Goal: Complete application form: Complete application form

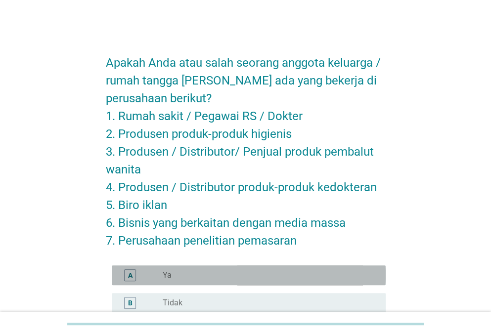
click at [188, 277] on div "radio_button_unchecked Ya" at bounding box center [266, 275] width 207 height 10
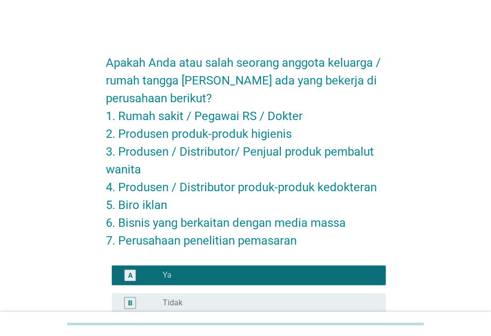
scroll to position [104, 0]
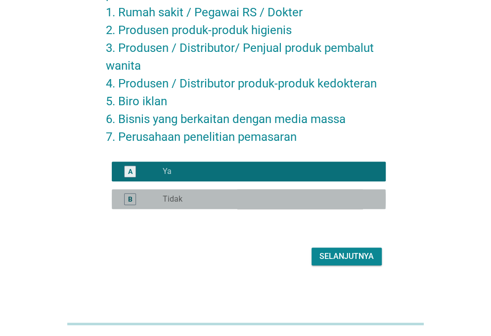
click at [249, 203] on div "radio_button_unchecked Tidak" at bounding box center [266, 199] width 207 height 10
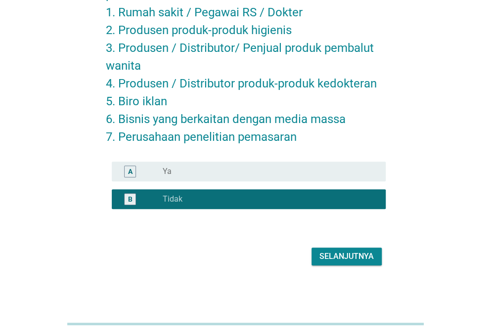
drag, startPoint x: 334, startPoint y: 267, endPoint x: 334, endPoint y: 261, distance: 6.9
click at [334, 261] on div "Selanjutnya" at bounding box center [246, 257] width 280 height 24
click at [334, 261] on div "Selanjutnya" at bounding box center [346, 257] width 54 height 12
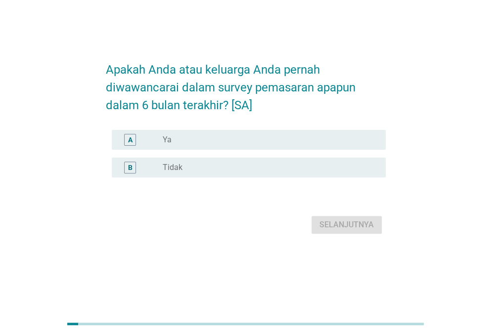
scroll to position [0, 0]
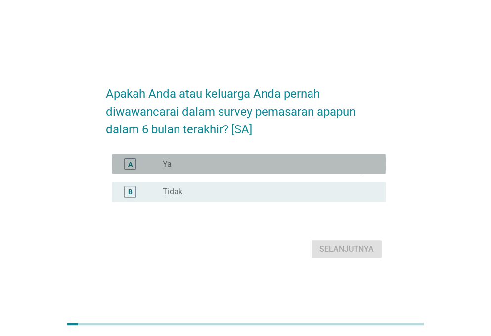
click at [265, 168] on div "radio_button_unchecked Ya" at bounding box center [270, 164] width 215 height 12
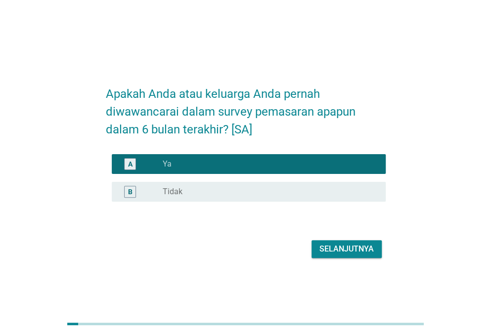
click at [243, 187] on div "B radio_button_unchecked Tidak" at bounding box center [246, 192] width 280 height 28
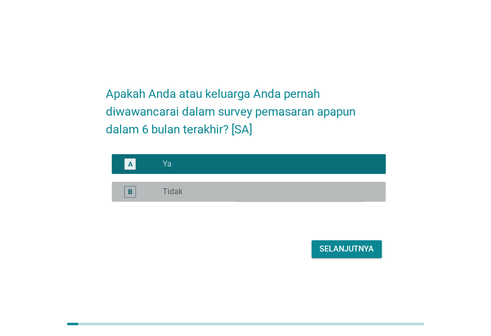
click at [246, 197] on div "radio_button_unchecked Tidak" at bounding box center [266, 192] width 207 height 10
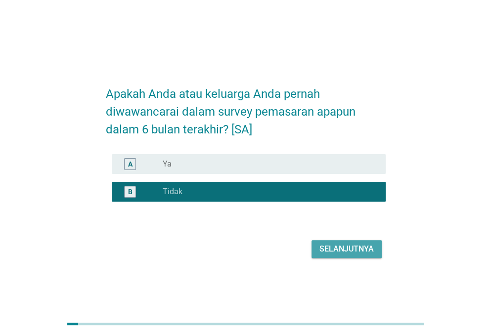
click at [349, 255] on div "Selanjutnya" at bounding box center [346, 249] width 54 height 12
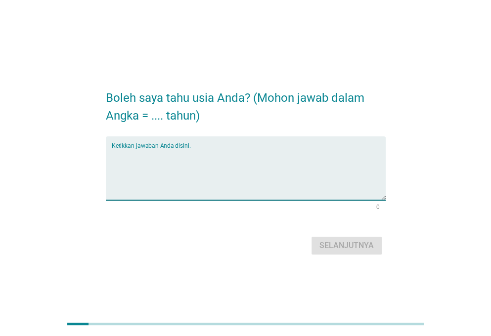
click at [237, 160] on textarea "Ketikkan jawaban Anda disini." at bounding box center [249, 174] width 274 height 52
type textarea "24"
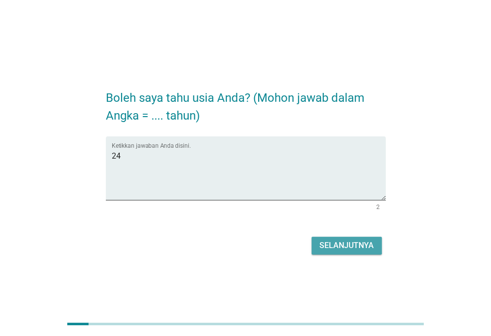
click at [321, 239] on button "Selanjutnya" at bounding box center [346, 246] width 70 height 18
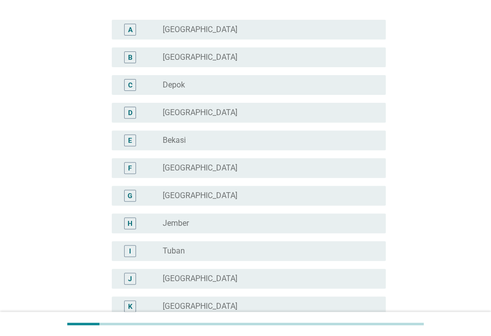
scroll to position [68, 0]
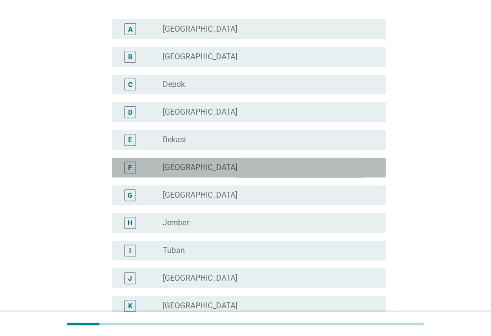
click at [187, 169] on label "[GEOGRAPHIC_DATA]" at bounding box center [200, 168] width 75 height 10
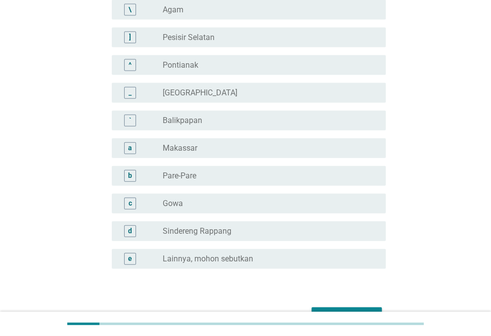
scroll to position [839, 0]
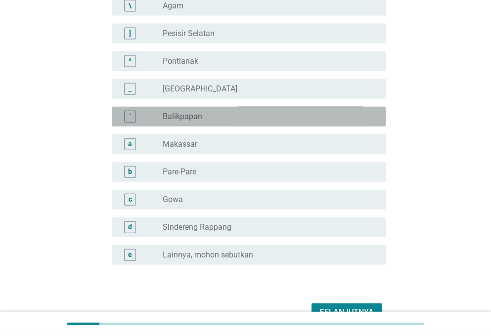
click at [231, 111] on div "radio_button_unchecked Balikpapan" at bounding box center [270, 117] width 215 height 12
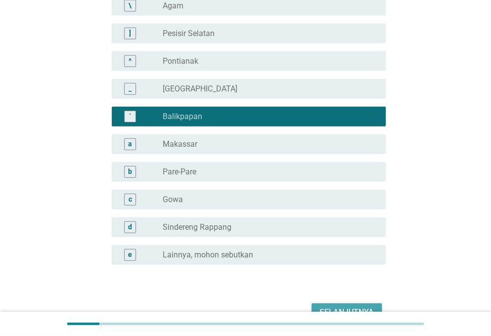
click at [331, 304] on button "Selanjutnya" at bounding box center [346, 313] width 70 height 18
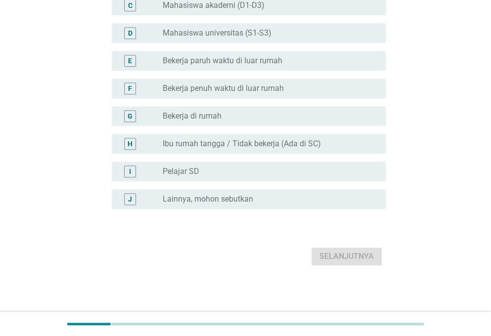
scroll to position [0, 0]
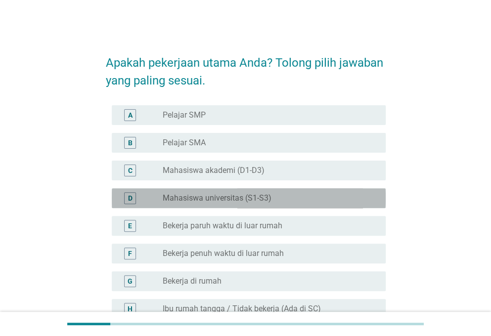
click at [262, 203] on div "radio_button_unchecked Mahasiswa universitas (S1-S3)" at bounding box center [270, 198] width 215 height 12
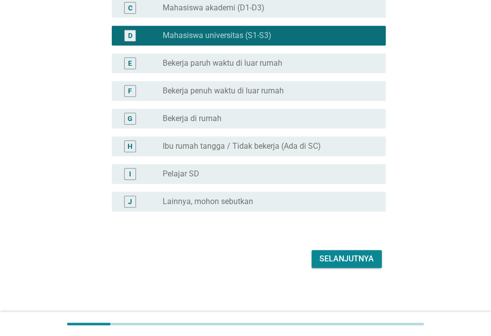
scroll to position [165, 0]
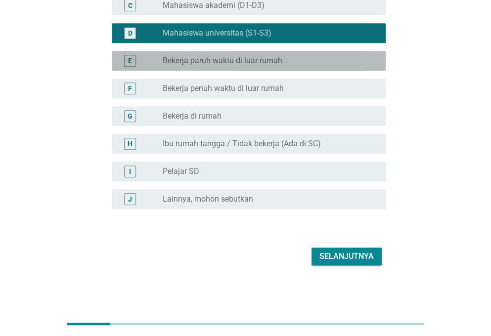
click at [259, 59] on label "Bekerja paruh waktu di luar rumah" at bounding box center [223, 61] width 120 height 10
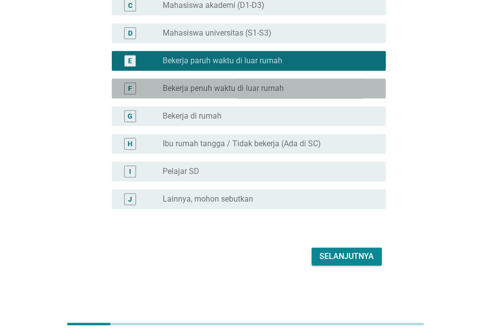
click at [220, 88] on label "Bekerja penuh waktu di luar rumah" at bounding box center [223, 89] width 121 height 10
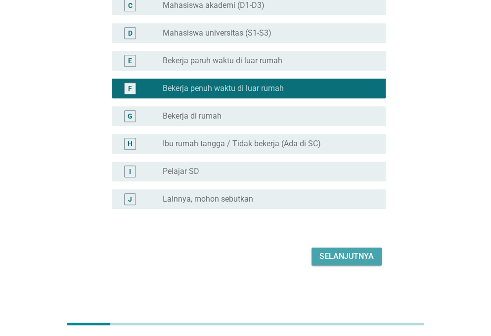
click at [335, 254] on div "Selanjutnya" at bounding box center [346, 257] width 54 height 12
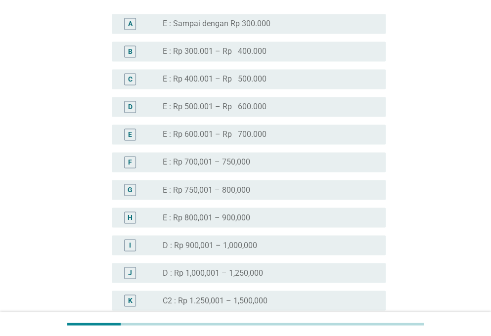
scroll to position [580, 0]
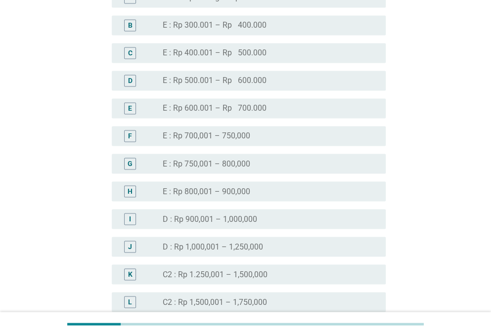
click at [239, 152] on div "G radio_button_unchecked E : Rp 750,001 – 800,000" at bounding box center [246, 164] width 280 height 28
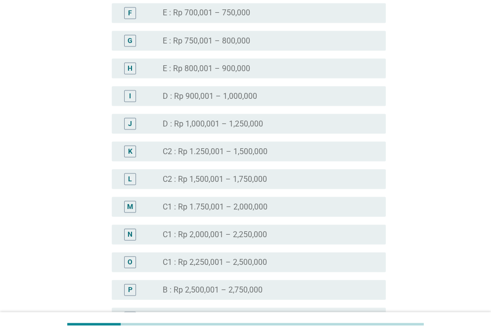
scroll to position [716, 0]
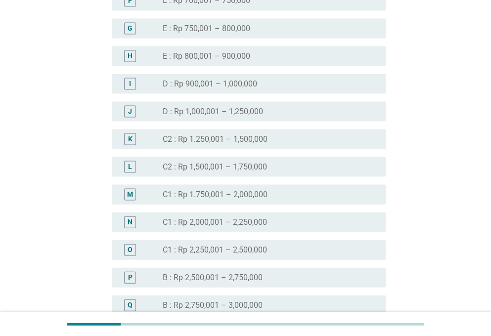
click at [229, 137] on label "C2 : Rp 1.250,001 – 1,500,000" at bounding box center [215, 139] width 105 height 10
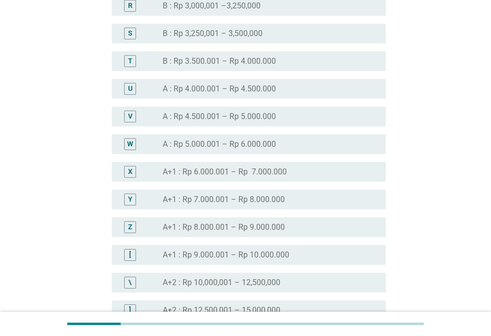
scroll to position [1209, 0]
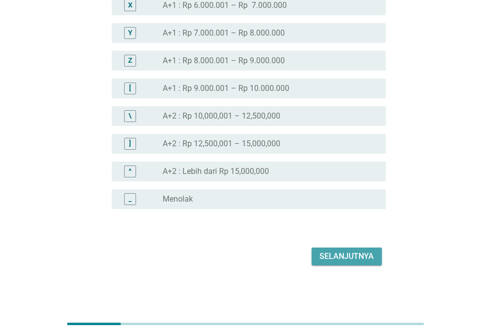
click at [339, 252] on div "Selanjutnya" at bounding box center [346, 257] width 54 height 12
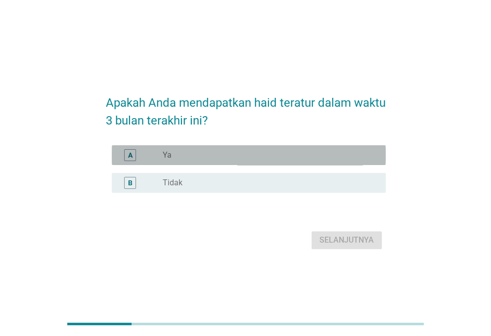
click at [253, 155] on div "radio_button_unchecked Ya" at bounding box center [266, 155] width 207 height 10
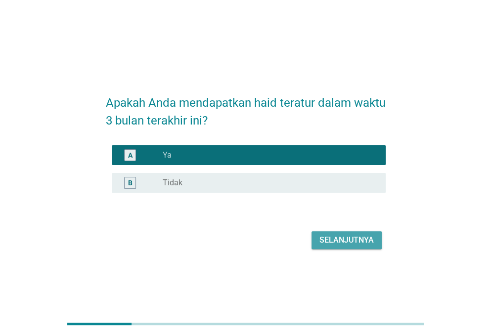
click at [330, 246] on div "Selanjutnya" at bounding box center [346, 240] width 54 height 12
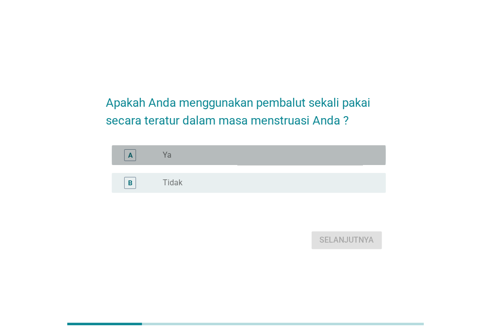
click at [238, 157] on div "radio_button_unchecked Ya" at bounding box center [266, 155] width 207 height 10
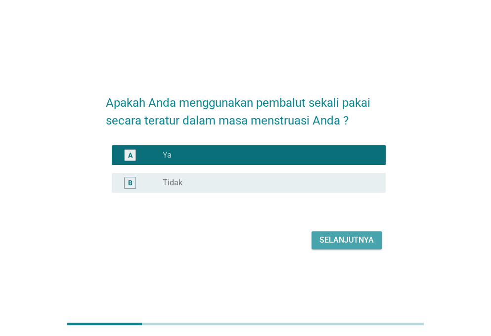
click at [337, 237] on div "Selanjutnya" at bounding box center [346, 240] width 54 height 12
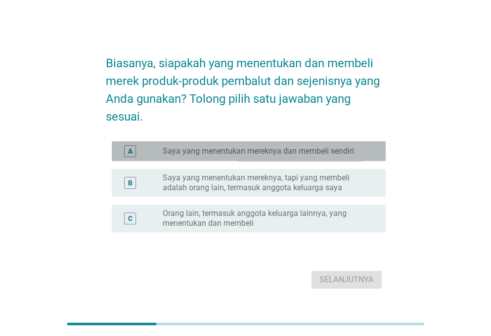
click at [246, 154] on label "Saya yang menentukan mereknya dan membeli sendiri" at bounding box center [258, 151] width 191 height 10
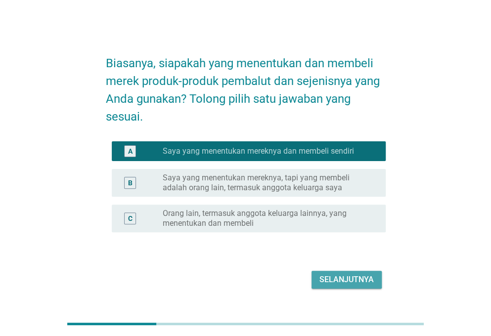
click at [352, 277] on div "Selanjutnya" at bounding box center [346, 280] width 54 height 12
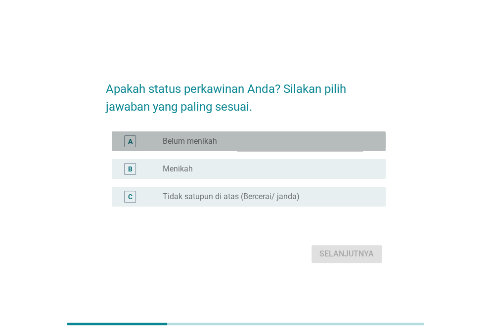
click at [250, 138] on div "radio_button_unchecked Belum menikah" at bounding box center [266, 141] width 207 height 10
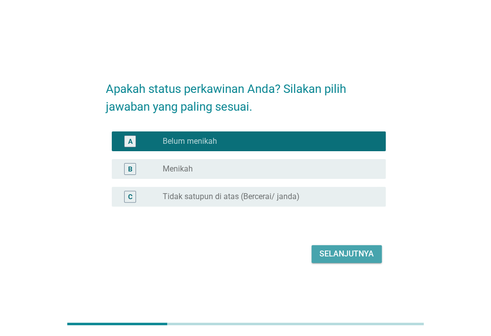
click at [333, 254] on div "Selanjutnya" at bounding box center [346, 254] width 54 height 12
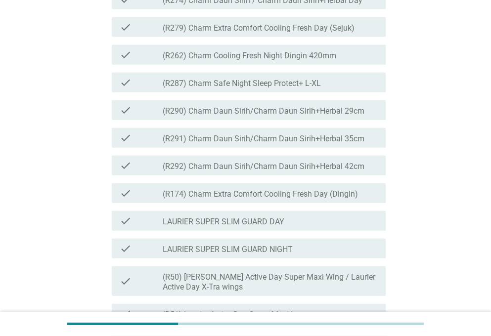
scroll to position [865, 0]
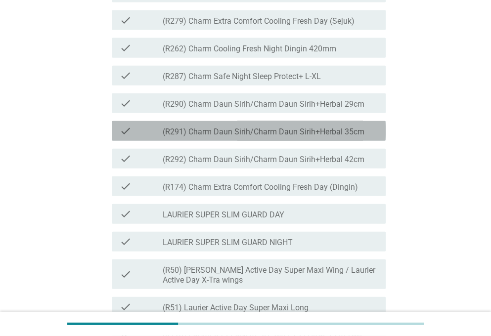
click at [263, 137] on label "(R291) Charm Daun Sirih/Charm Daun Sirih+Herbal 35cm" at bounding box center [264, 132] width 202 height 10
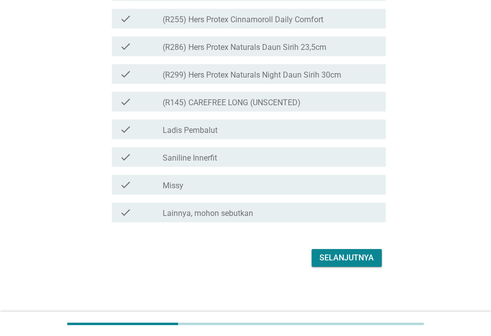
scroll to position [2640, 0]
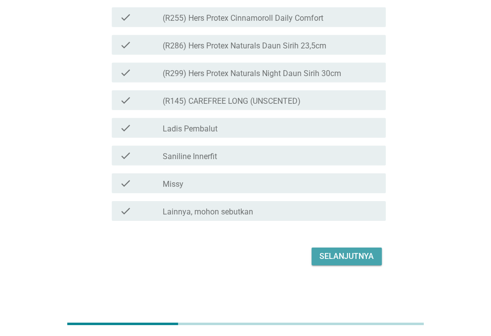
click at [328, 260] on div "Selanjutnya" at bounding box center [346, 257] width 54 height 12
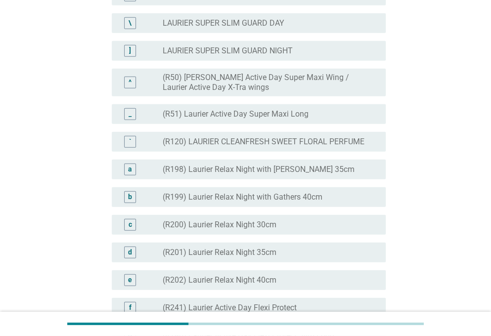
scroll to position [989, 0]
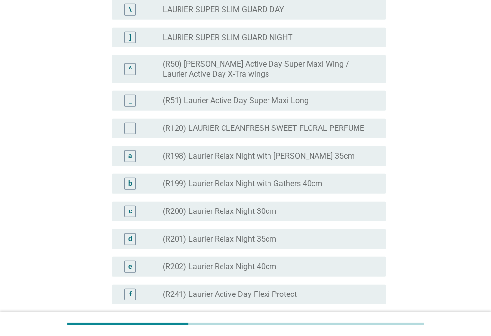
click at [150, 107] on div "_" at bounding box center [141, 101] width 43 height 12
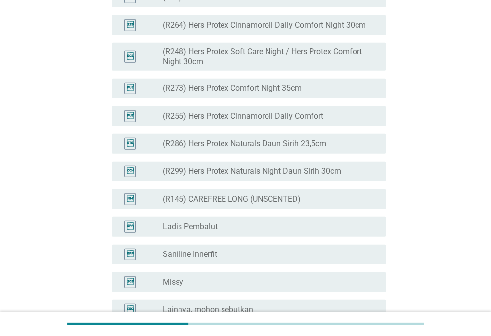
scroll to position [2566, 0]
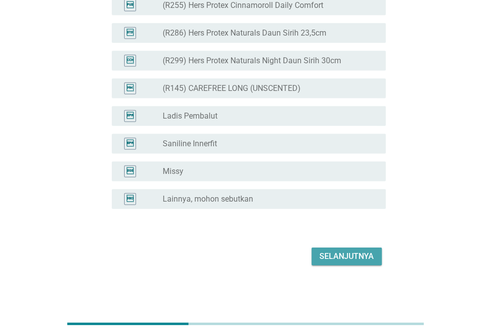
click at [323, 255] on div "Selanjutnya" at bounding box center [346, 257] width 54 height 12
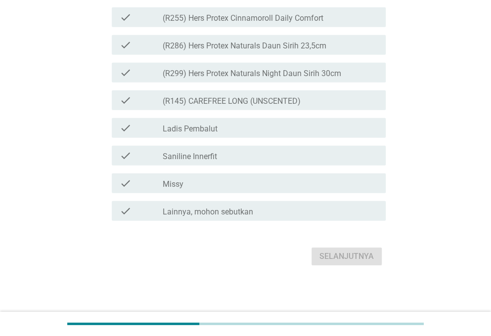
scroll to position [0, 0]
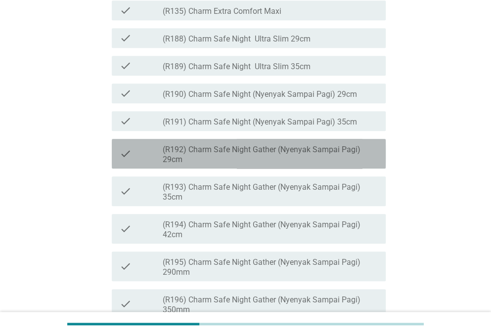
click at [282, 165] on label "(R192) Charm Safe Night Gather (Nyenyak Sampai Pagi) 29cm" at bounding box center [270, 155] width 215 height 20
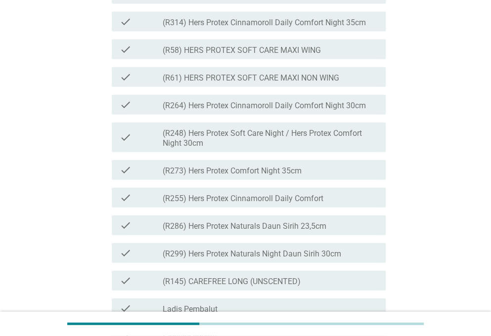
scroll to position [2586, 0]
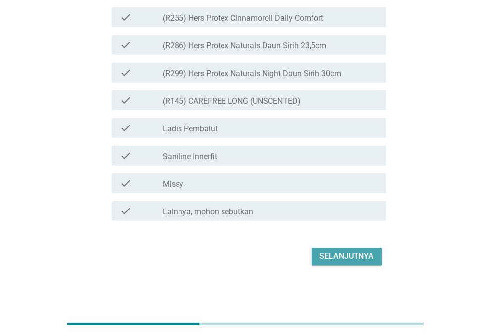
click at [322, 263] on button "Selanjutnya" at bounding box center [346, 257] width 70 height 18
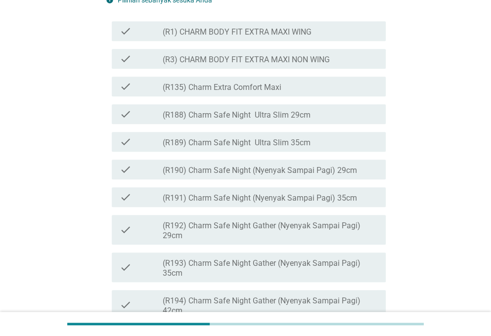
scroll to position [554, 0]
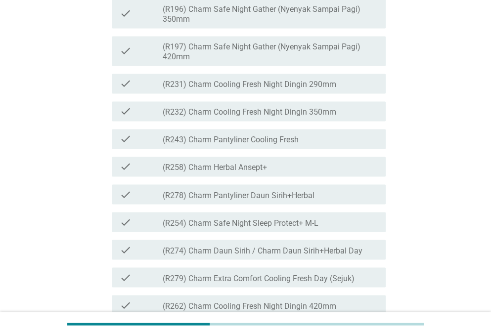
click at [322, 236] on div "check check_box_outline_blank (R254) Charm Safe Night Sleep Protect+ M-L" at bounding box center [246, 222] width 280 height 28
click at [319, 204] on div "check check_box_outline_blank (R278) Charm Pantyliner Daun Sirih+Herbal" at bounding box center [249, 194] width 274 height 20
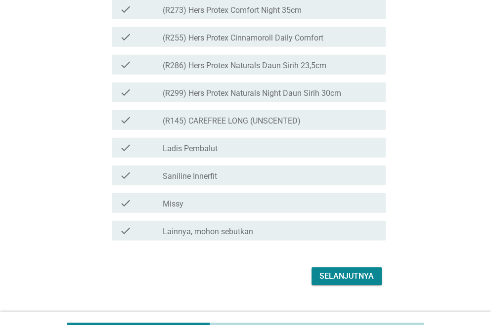
scroll to position [2545, 0]
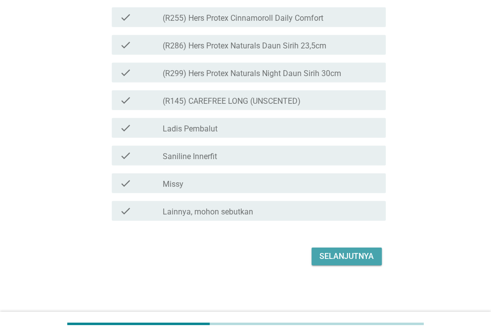
click at [354, 263] on div "Selanjutnya" at bounding box center [346, 257] width 54 height 12
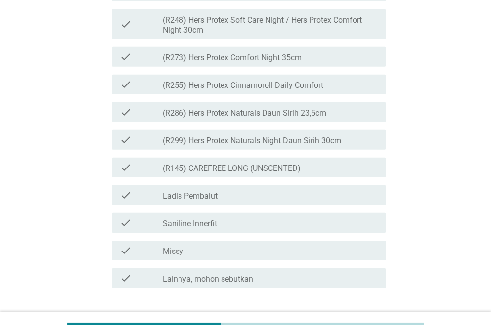
scroll to position [0, 0]
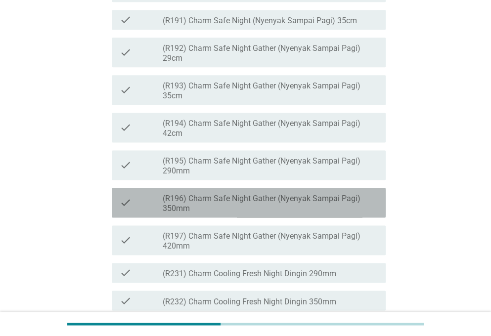
click at [327, 214] on label "(R196) Charm Safe Night Gather (Nyenyak Sampai Pagi) 350mm" at bounding box center [270, 204] width 215 height 20
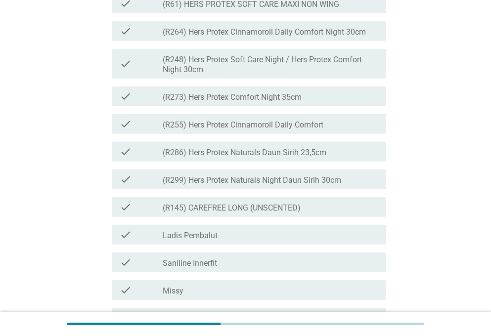
scroll to position [2675, 0]
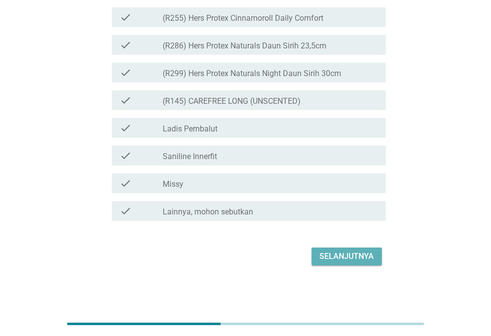
drag, startPoint x: 327, startPoint y: 264, endPoint x: 329, endPoint y: 255, distance: 10.1
click at [329, 255] on button "Selanjutnya" at bounding box center [346, 257] width 70 height 18
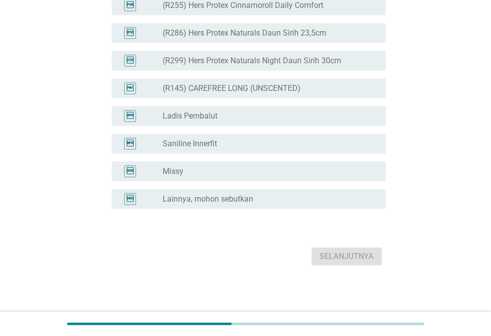
scroll to position [0, 0]
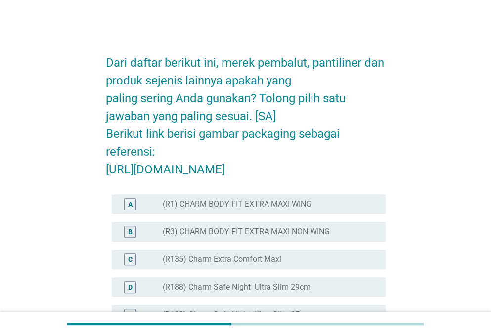
click at [137, 174] on h2 "Dari daftar berikut ini, merek pembalut, pantiliner dan produk sejenis lainnya …" at bounding box center [246, 111] width 280 height 134
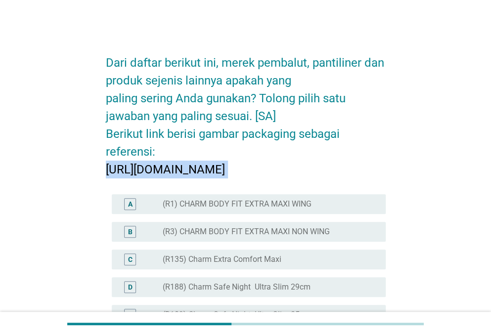
click at [137, 174] on h2 "Dari daftar berikut ini, merek pembalut, pantiliner dan produk sejenis lainnya …" at bounding box center [246, 111] width 280 height 134
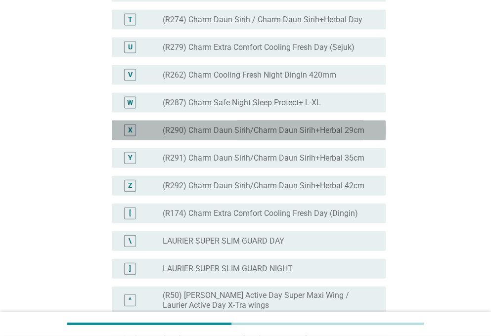
click at [137, 140] on div "X radio_button_unchecked (R290) Charm Daun Sirih/Charm Daun Sirih+Herbal 29cm" at bounding box center [249, 131] width 274 height 20
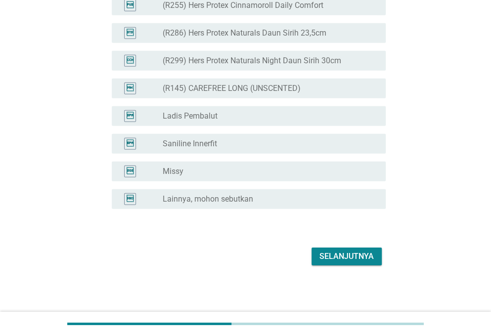
scroll to position [2566, 0]
click at [330, 253] on div "Selanjutnya" at bounding box center [346, 257] width 54 height 12
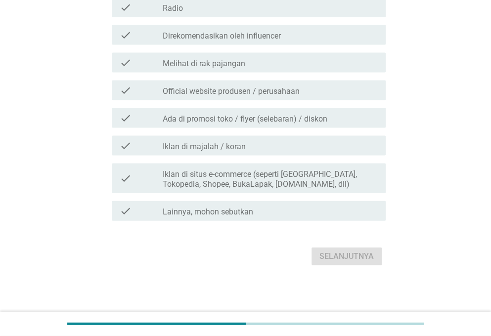
scroll to position [0, 0]
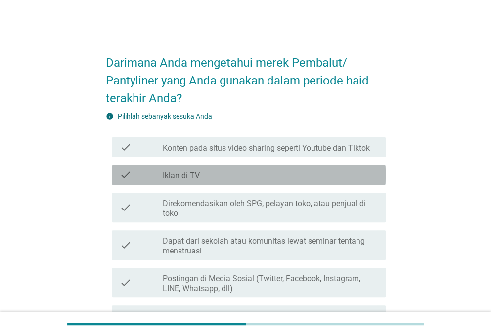
click at [199, 166] on div "check check_box_outline_blank Iklan di TV" at bounding box center [249, 175] width 274 height 20
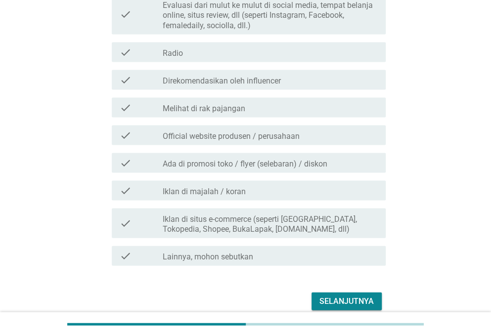
scroll to position [755, 0]
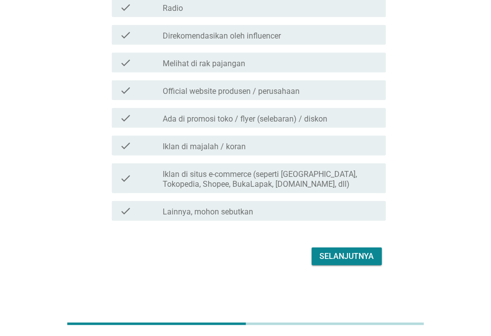
click at [318, 252] on button "Selanjutnya" at bounding box center [346, 257] width 70 height 18
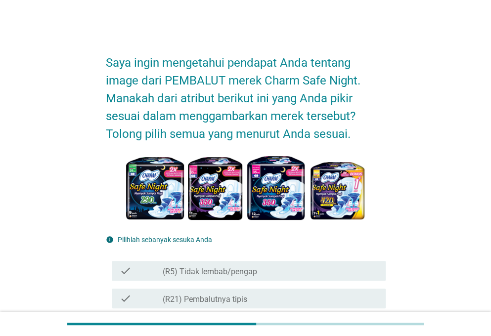
click at [235, 228] on img at bounding box center [245, 191] width 245 height 80
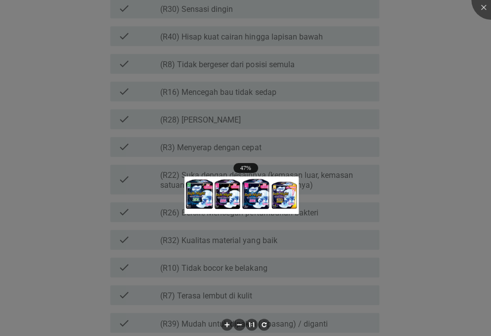
scroll to position [435, 0]
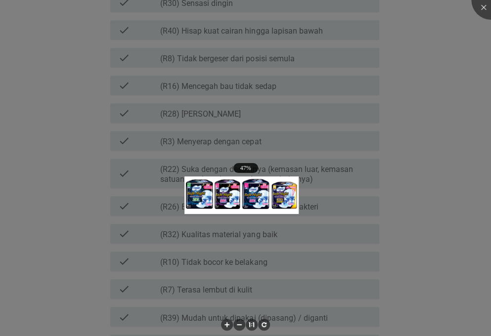
click at [473, 61] on div at bounding box center [245, 168] width 491 height 336
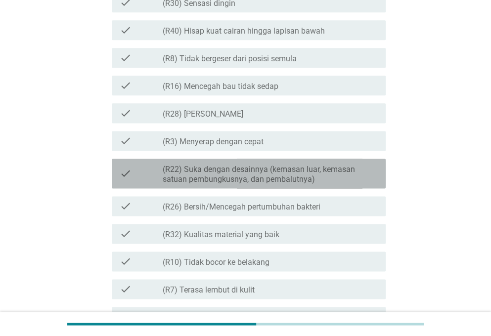
click at [275, 176] on label "(R22) Suka dengan desainnya (kemasan luar, kemasan satuan pembungkusnya, dan pe…" at bounding box center [270, 175] width 215 height 20
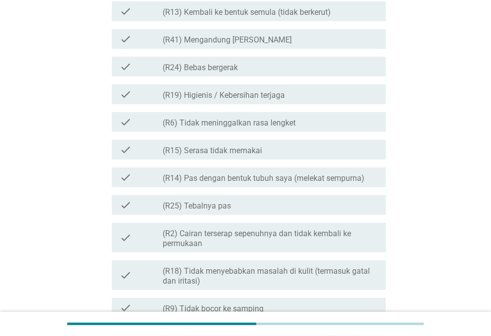
scroll to position [1106, 0]
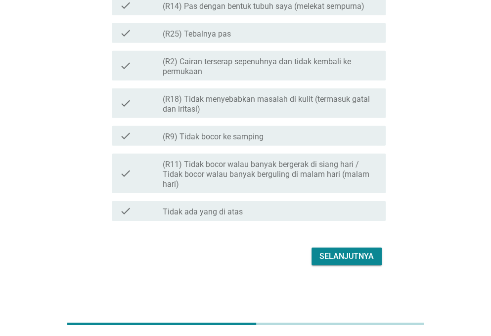
click at [356, 262] on div "Selanjutnya" at bounding box center [346, 257] width 54 height 12
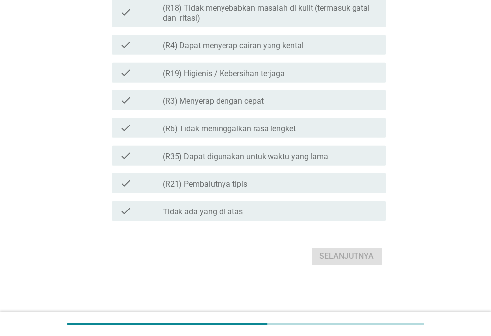
scroll to position [0, 0]
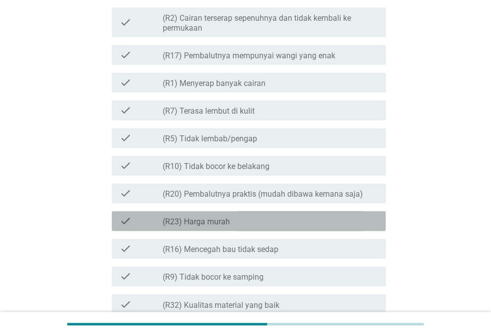
click at [251, 213] on div "check check_box_outline_blank (R23) Harga murah" at bounding box center [249, 221] width 274 height 20
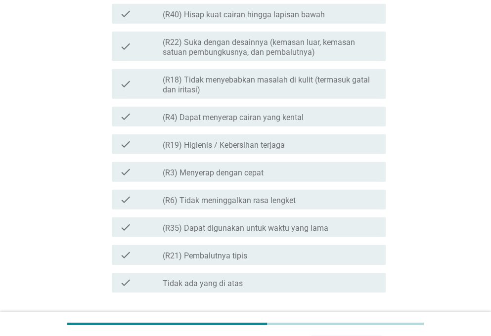
scroll to position [1099, 0]
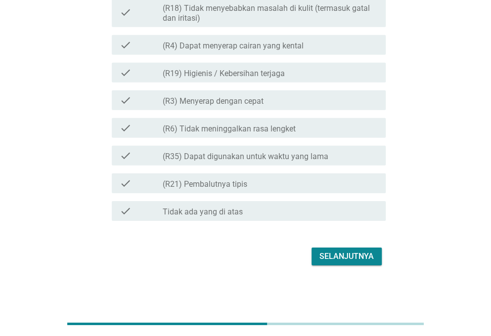
click at [343, 251] on div "Selanjutnya" at bounding box center [346, 257] width 54 height 12
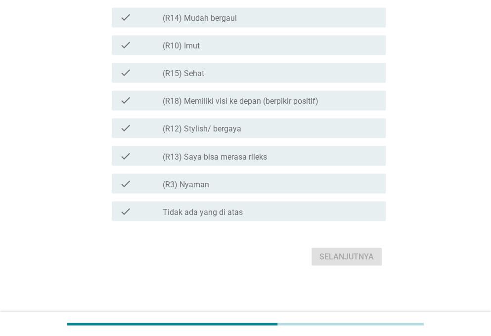
scroll to position [0, 0]
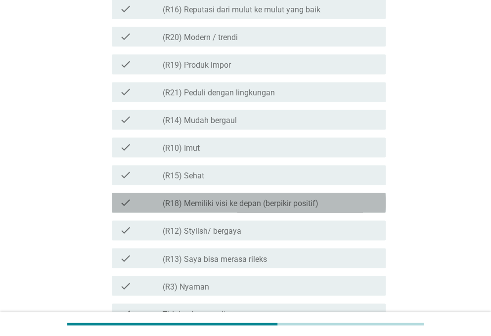
click at [276, 202] on label "(R18) Memiliki visi ke depan (berpikir positif)" at bounding box center [241, 204] width 156 height 10
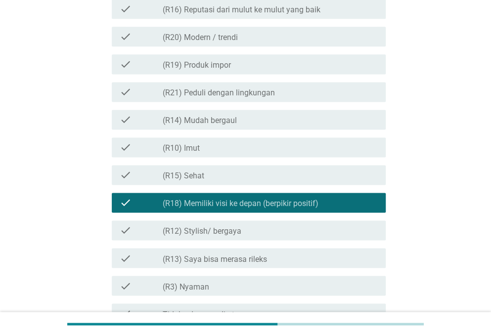
scroll to position [597, 0]
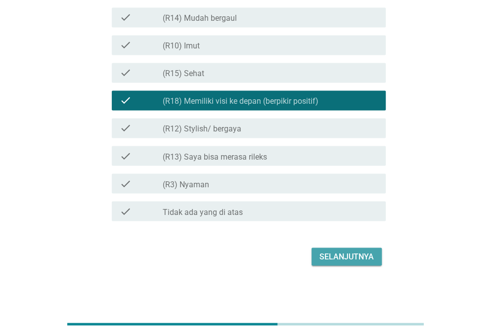
click at [331, 255] on div "Selanjutnya" at bounding box center [346, 257] width 54 height 12
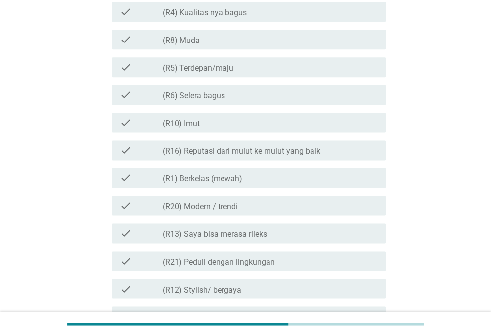
scroll to position [606, 0]
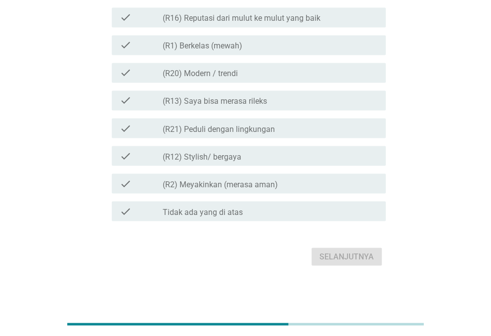
click at [331, 255] on div "Selanjutnya" at bounding box center [246, 257] width 280 height 24
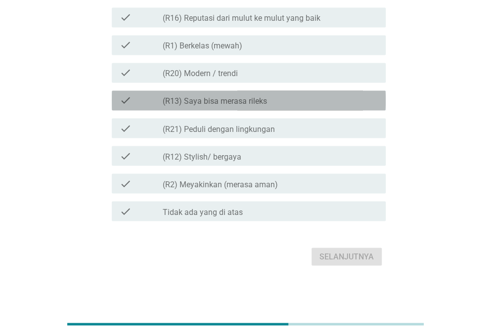
click at [305, 103] on div "check_box_outline_blank (R13) Saya bisa merasa rileks" at bounding box center [270, 100] width 215 height 12
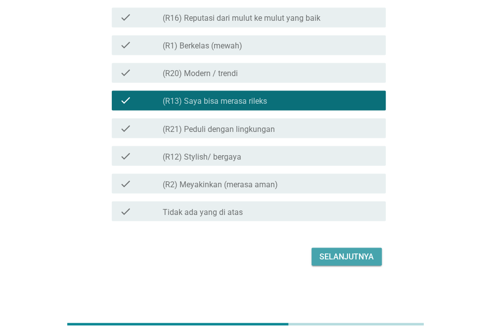
click at [343, 254] on div "Selanjutnya" at bounding box center [346, 257] width 54 height 12
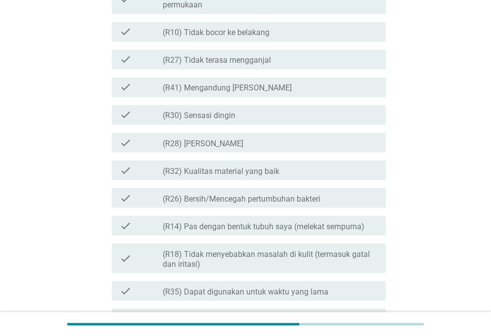
scroll to position [0, 0]
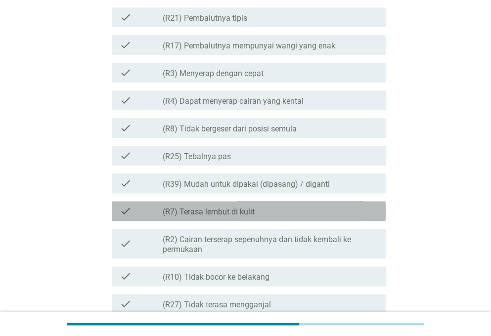
click at [323, 211] on div "check_box_outline_blank (R7) Terasa lembut di kulit" at bounding box center [270, 211] width 215 height 12
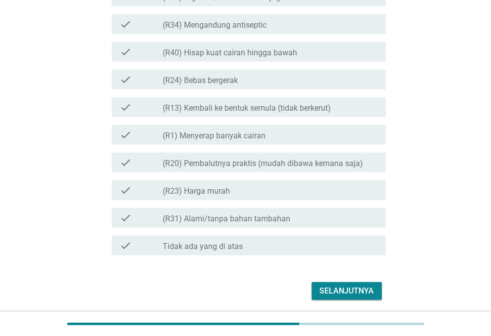
scroll to position [1018, 0]
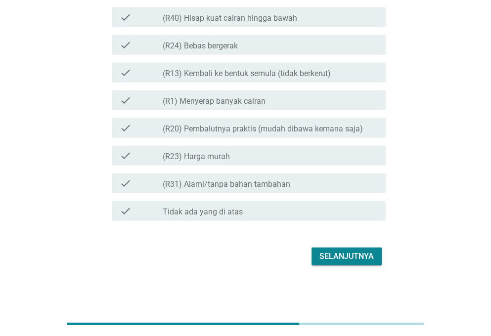
click at [333, 259] on div "Selanjutnya" at bounding box center [346, 257] width 54 height 12
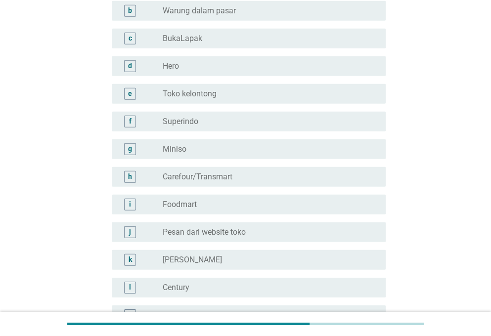
scroll to position [0, 0]
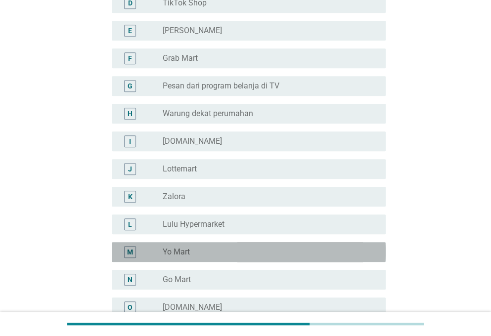
click at [333, 259] on div "M radio_button_unchecked Yo Mart" at bounding box center [249, 252] width 274 height 20
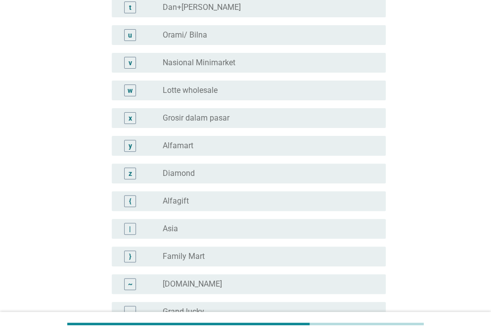
scroll to position [1882, 0]
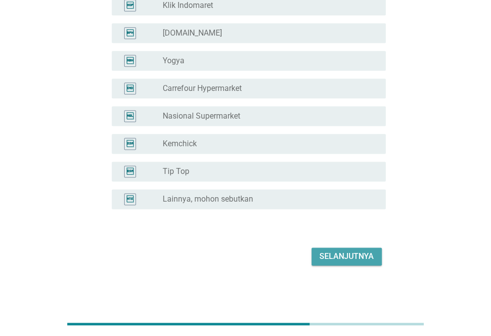
click at [343, 259] on div "Selanjutnya" at bounding box center [346, 257] width 54 height 12
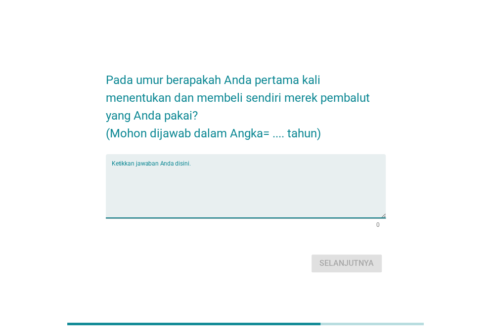
click at [212, 202] on textarea "Ketikkan jawaban Anda disini." at bounding box center [249, 192] width 274 height 52
type textarea "19"
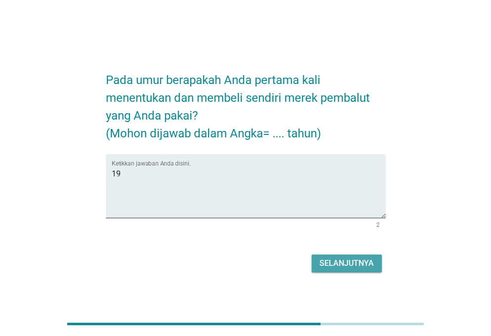
click at [334, 263] on div "Selanjutnya" at bounding box center [346, 264] width 54 height 12
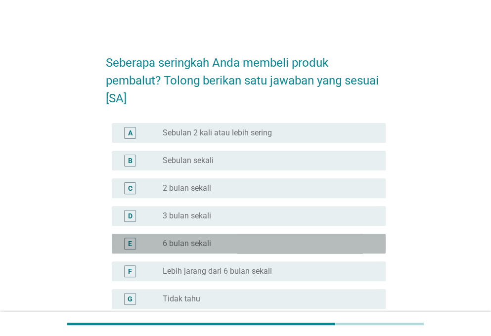
click at [209, 235] on div "E radio_button_unchecked 6 bulan sekali" at bounding box center [249, 244] width 274 height 20
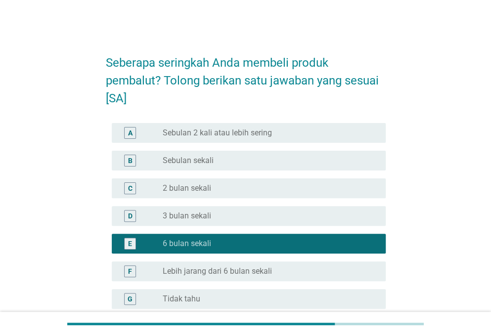
scroll to position [100, 0]
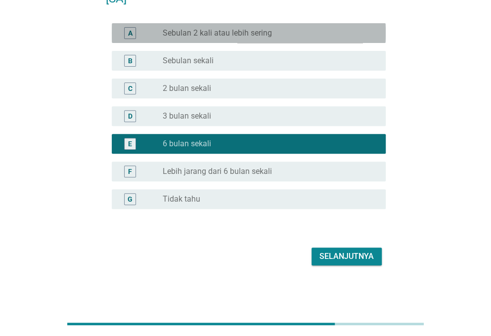
click at [258, 41] on div "A radio_button_unchecked Sebulan 2 kali atau lebih sering" at bounding box center [249, 33] width 274 height 20
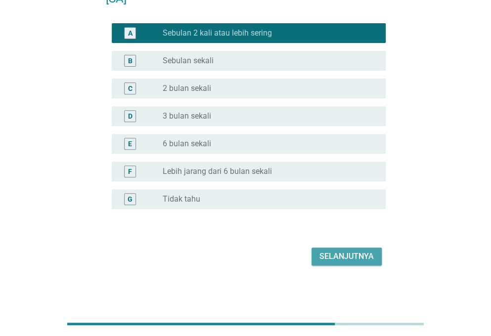
click at [320, 256] on div "Selanjutnya" at bounding box center [346, 257] width 54 height 12
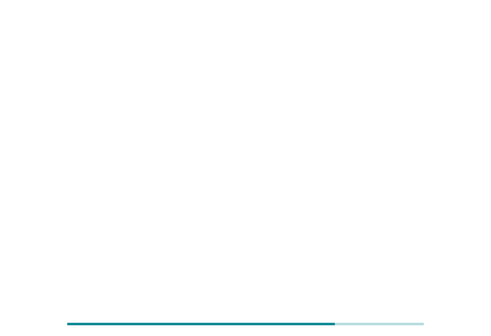
scroll to position [0, 0]
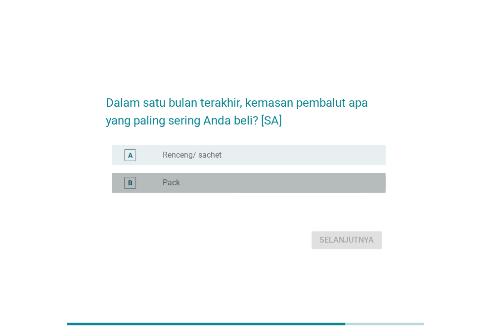
click at [218, 183] on div "radio_button_unchecked Pack" at bounding box center [266, 183] width 207 height 10
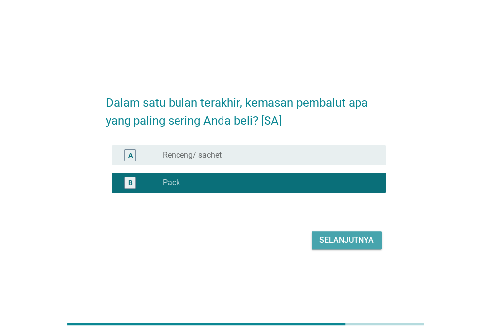
click at [339, 245] on div "Selanjutnya" at bounding box center [346, 240] width 54 height 12
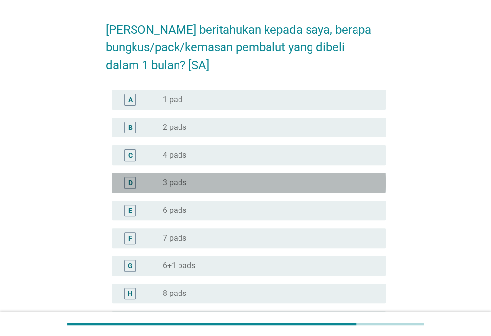
click at [203, 176] on div "D radio_button_unchecked 3 pads" at bounding box center [249, 183] width 274 height 20
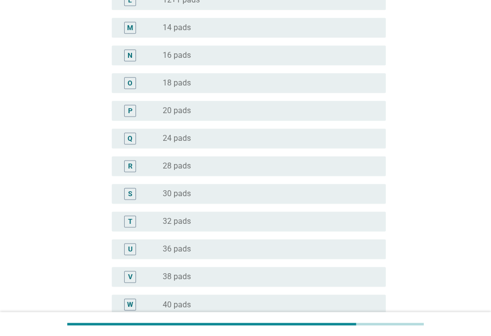
scroll to position [433, 0]
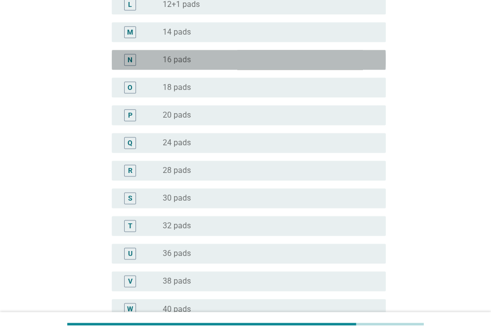
click at [219, 68] on div "N radio_button_unchecked 16 pads" at bounding box center [249, 60] width 274 height 20
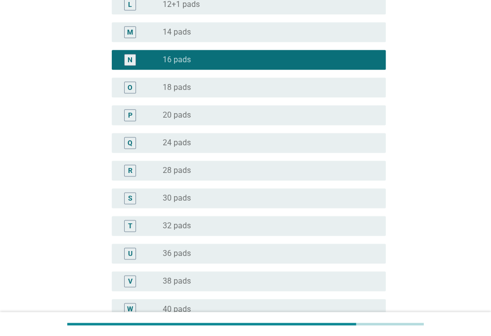
scroll to position [598, 0]
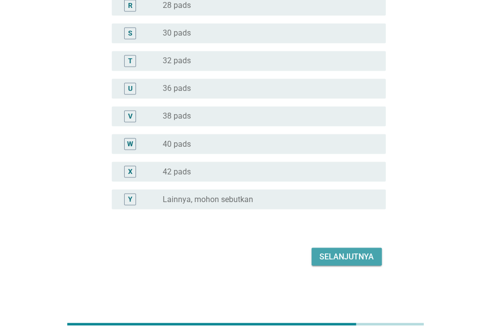
click at [317, 257] on button "Selanjutnya" at bounding box center [346, 257] width 70 height 18
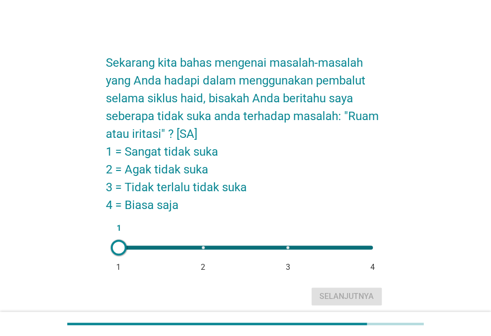
click at [286, 248] on div "1 1 2 3 4" at bounding box center [246, 248] width 254 height 4
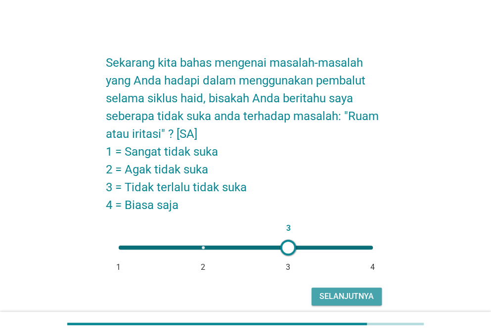
click at [344, 296] on div "Selanjutnya" at bounding box center [346, 297] width 54 height 12
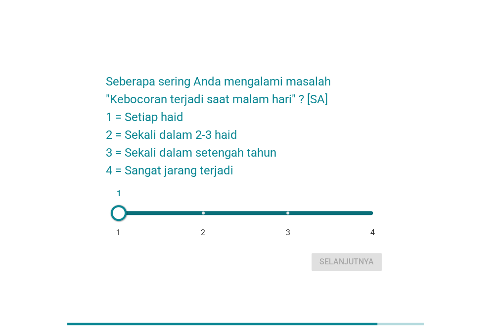
drag, startPoint x: 240, startPoint y: 206, endPoint x: 242, endPoint y: 217, distance: 11.1
click at [242, 217] on div "1 1 2 3 4" at bounding box center [246, 213] width 270 height 20
type input "2"
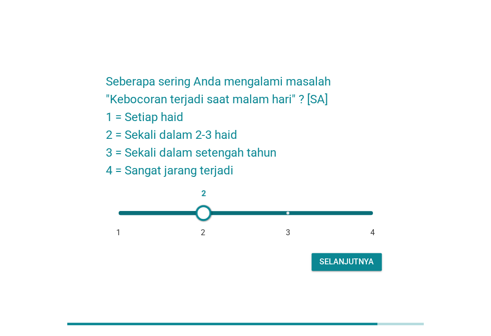
click at [242, 217] on div "2 1 2 3 4" at bounding box center [246, 213] width 270 height 20
click at [322, 265] on div "Selanjutnya" at bounding box center [346, 262] width 54 height 12
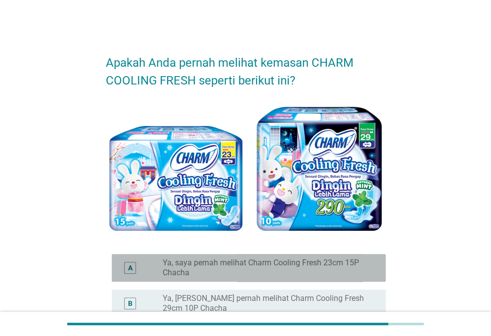
click at [231, 270] on label "Ya, saya pernah melihat Charm Cooling Fresh 23cm 15P Chacha" at bounding box center [266, 268] width 207 height 20
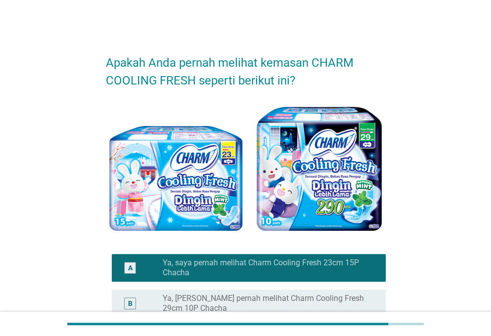
scroll to position [171, 0]
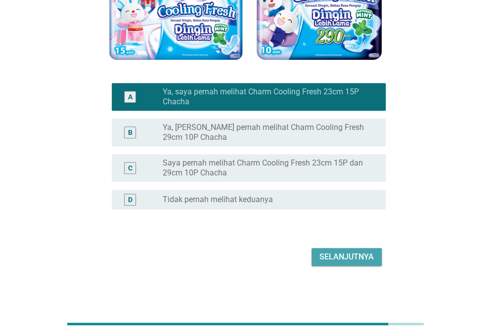
click at [329, 262] on div "Selanjutnya" at bounding box center [346, 257] width 54 height 12
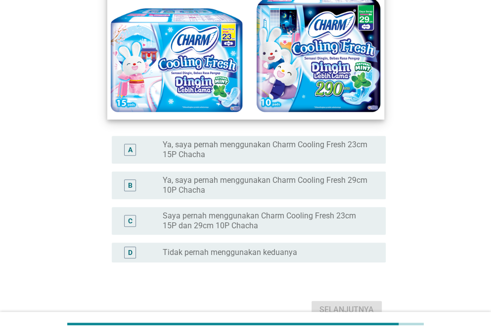
scroll to position [135, 0]
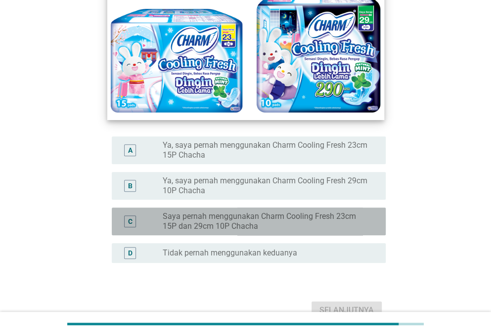
click at [255, 225] on label "Saya pernah menggunakan Charm Cooling Fresh 23cm 15P dan 29cm 10P Chacha" at bounding box center [266, 222] width 207 height 20
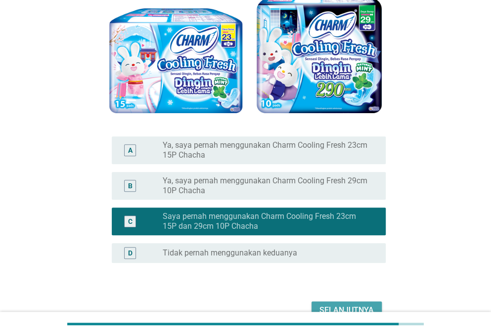
click at [361, 306] on div "Selanjutnya" at bounding box center [346, 311] width 54 height 12
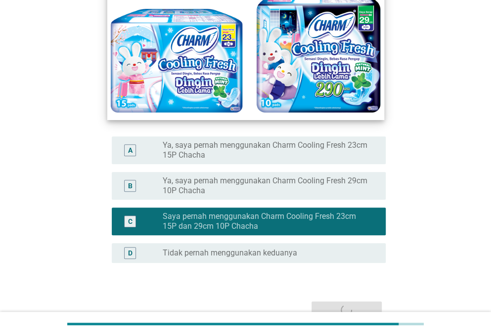
scroll to position [0, 0]
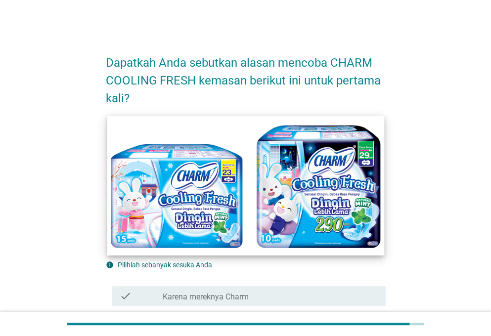
click at [296, 252] on img at bounding box center [245, 185] width 277 height 139
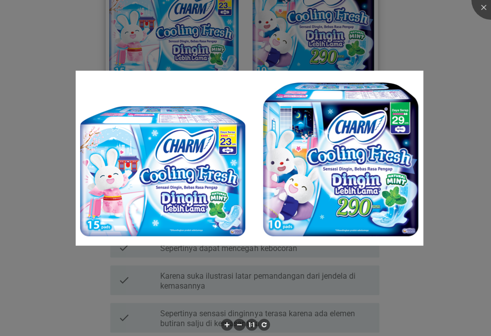
scroll to position [167, 0]
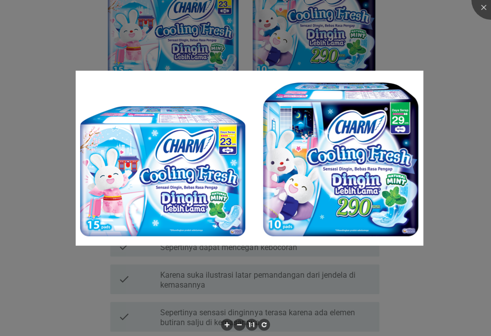
click at [309, 283] on div at bounding box center [245, 168] width 491 height 336
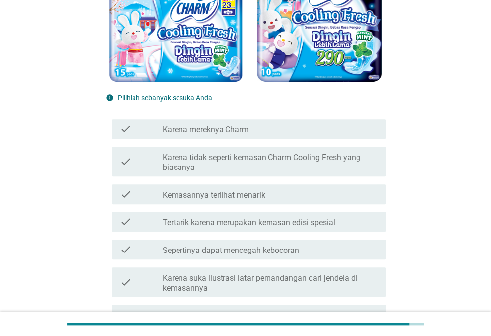
click at [232, 224] on label "Tertarik karena merupakan kemasan edisi spesial" at bounding box center [249, 223] width 173 height 10
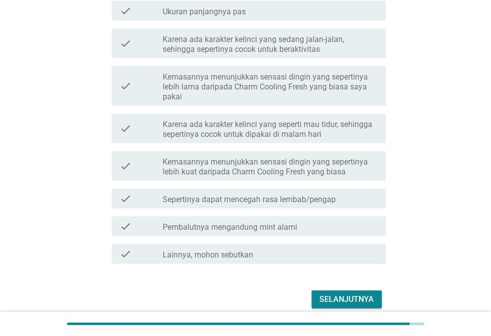
scroll to position [904, 0]
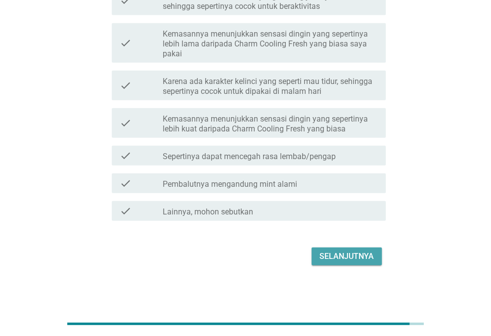
click at [352, 258] on div "Selanjutnya" at bounding box center [346, 257] width 54 height 12
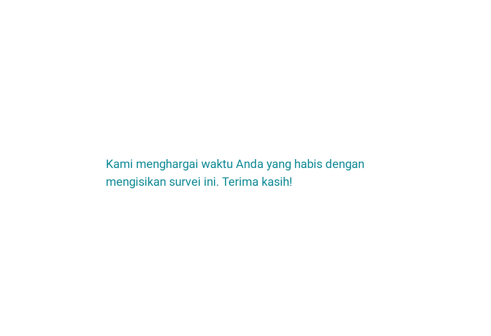
scroll to position [0, 0]
